Goal: Task Accomplishment & Management: Use online tool/utility

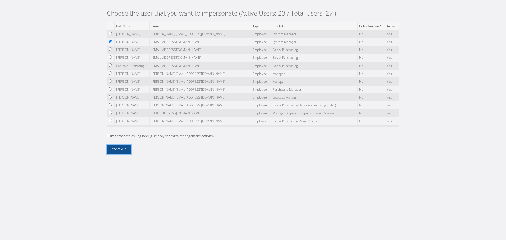
click at [124, 149] on button "Continue" at bounding box center [119, 149] width 25 height 9
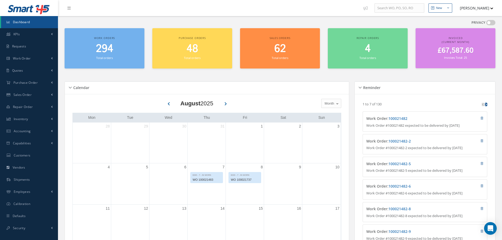
click at [86, 77] on div "Calendar Loading… August 2025 Month Month Week Day Today No elements found. Lis…" at bounding box center [208, 239] width 287 height 328
click at [105, 72] on div "Work orders 294 Total orders Purchase orders 48 Total orders Sales orders 62 To…" at bounding box center [280, 51] width 439 height 47
click at [39, 84] on link "Purchase Order" at bounding box center [29, 83] width 58 height 12
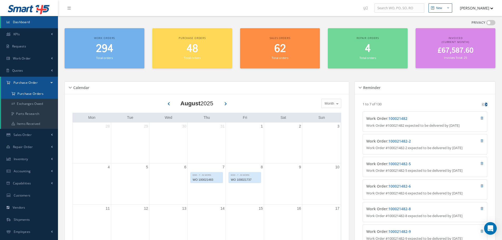
click at [39, 93] on a=1&status_id=2&status_id=3&status_id=5&collapsedFilters"] "Purchase Orders" at bounding box center [30, 94] width 58 height 10
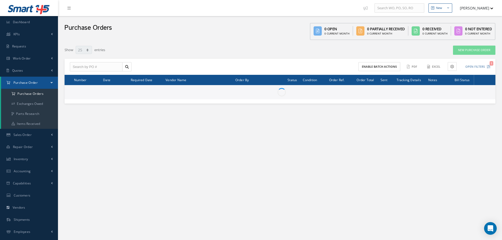
select select "25"
click at [92, 67] on input "text" at bounding box center [96, 66] width 53 height 9
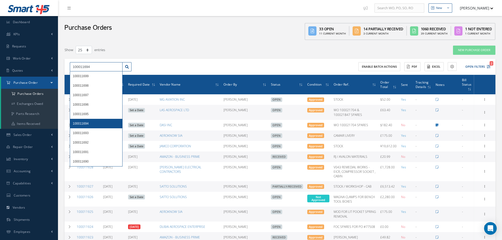
type input "100011694"
click at [100, 119] on div "100011694" at bounding box center [96, 123] width 52 height 9
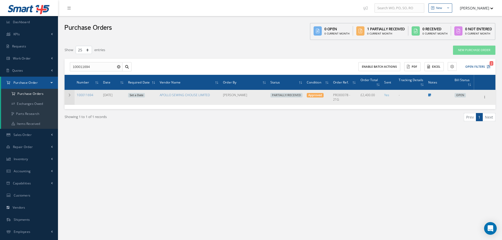
click at [71, 101] on td at bounding box center [70, 97] width 10 height 15
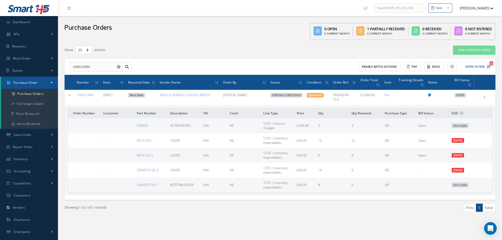
click at [230, 56] on div "Filters PO # 100011694 Vendor Name Open Partially/Received Received Canceled Ed…" at bounding box center [280, 135] width 431 height 180
drag, startPoint x: 219, startPoint y: 48, endPoint x: 222, endPoint y: 45, distance: 3.4
click at [222, 46] on div "Show 10 25 50 100 entries" at bounding box center [189, 49] width 256 height 9
click at [181, 52] on div "Show 10 25 50 100 entries" at bounding box center [189, 49] width 256 height 9
click at [239, 50] on div "Show 10 25 50 100 entries" at bounding box center [189, 49] width 256 height 9
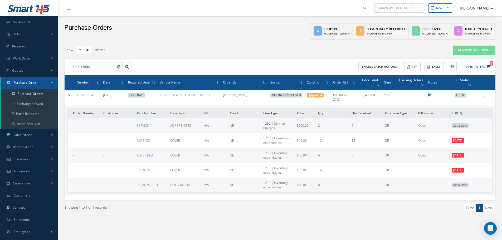
scroll to position [26, 0]
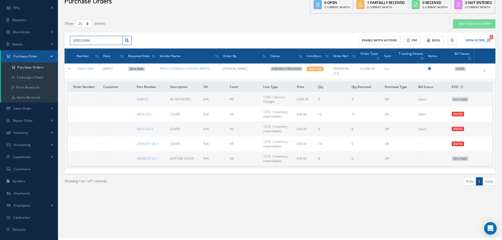
drag, startPoint x: 87, startPoint y: 46, endPoint x: 67, endPoint y: 50, distance: 21.3
click at [67, 50] on div "100011694 Enable batch actions ACTIONS Receive Payments Select Customer Cabinai…" at bounding box center [280, 102] width 431 height 141
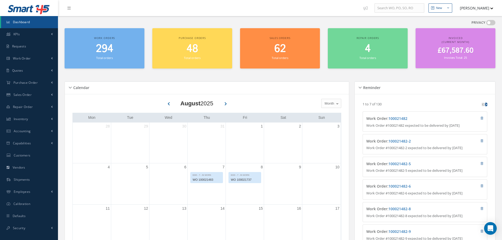
click at [490, 7] on button "[PERSON_NAME]" at bounding box center [474, 8] width 38 height 10
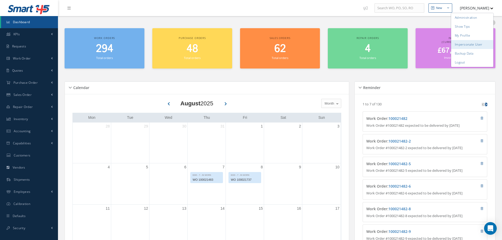
click at [478, 46] on link "Impersonate User" at bounding box center [472, 44] width 42 height 9
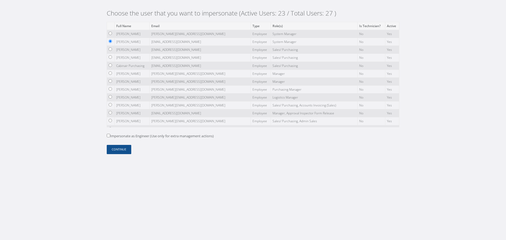
click at [143, 135] on label "Impersonate as Engineer (Use only for extra management actions)" at bounding box center [160, 136] width 107 height 5
click at [110, 135] on input "Impersonate as Engineer (Use only for extra management actions)" at bounding box center [108, 135] width 3 height 3
checkbox input "true"
click at [117, 149] on button "Continue" at bounding box center [119, 149] width 25 height 9
